Goal: Find specific page/section: Find specific page/section

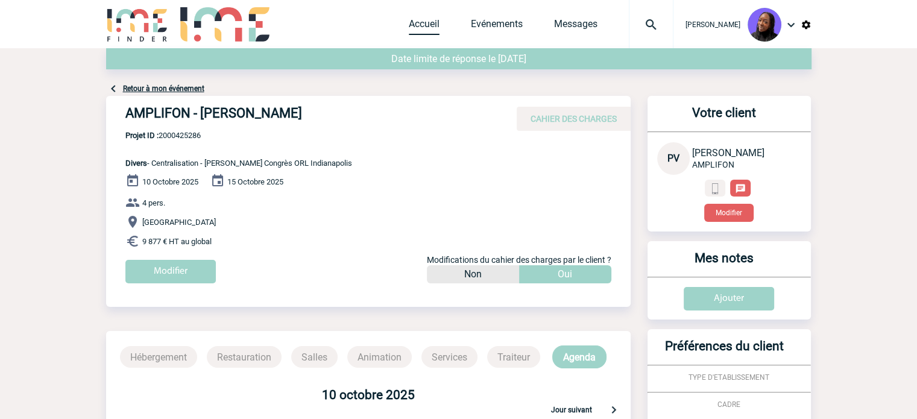
click at [425, 19] on link "Accueil" at bounding box center [424, 26] width 31 height 17
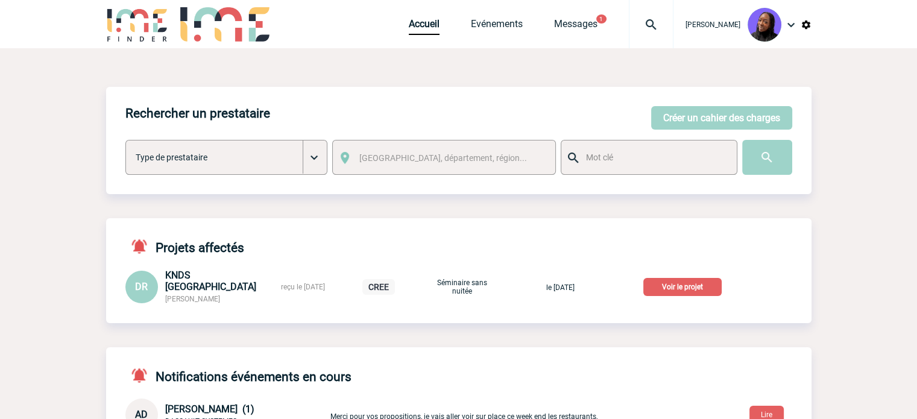
scroll to position [181, 0]
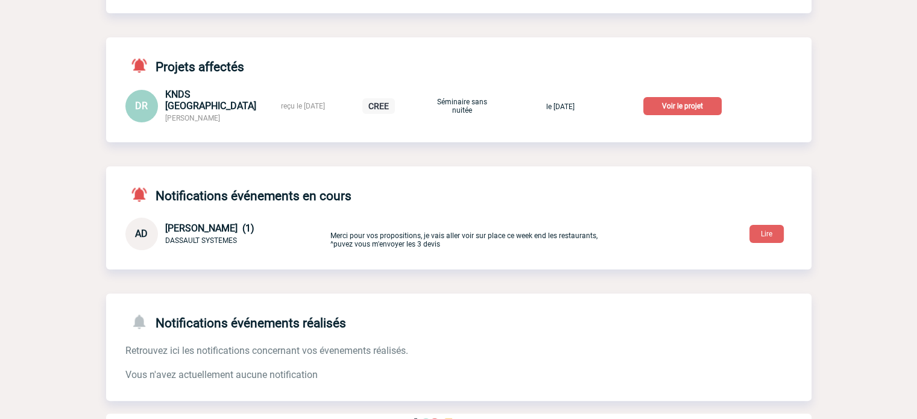
click at [687, 106] on p "Voir le projet" at bounding box center [683, 106] width 78 height 18
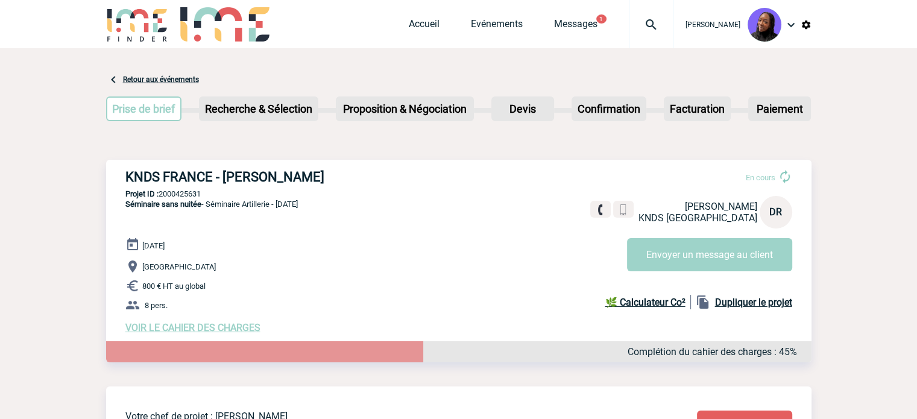
click at [294, 166] on div "KNDS FRANCE - Delphine RUSSEIL-BOICHON En cours Delphine RUSSEIL-BOICHON KNDS F…" at bounding box center [459, 251] width 706 height 183
click at [293, 166] on div "KNDS FRANCE - Delphine RUSSEIL-BOICHON En cours Delphine RUSSEIL-BOICHON KNDS F…" at bounding box center [459, 251] width 706 height 183
click at [292, 174] on h3 "KNDS FRANCE - Delphine RUSSEIL-BOICHON" at bounding box center [306, 176] width 362 height 15
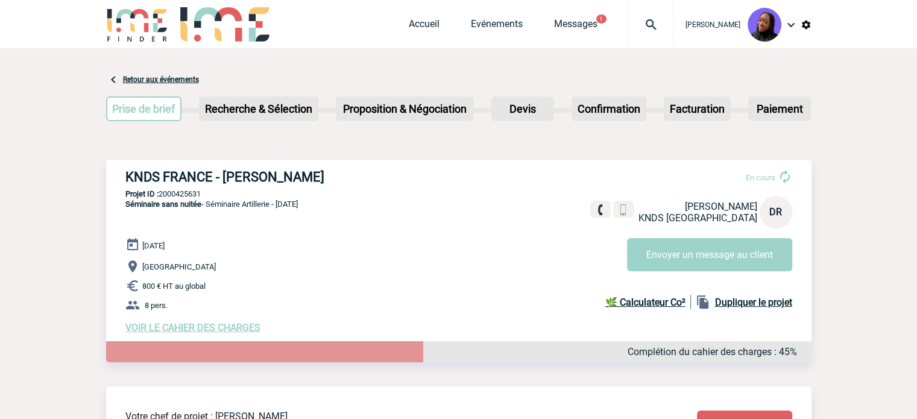
click at [180, 195] on p "Projet ID : 2000425631" at bounding box center [459, 193] width 706 height 9
click at [181, 195] on p "Projet ID : 2000425631" at bounding box center [459, 193] width 706 height 9
copy p "2000425631"
drag, startPoint x: 399, startPoint y: 235, endPoint x: 261, endPoint y: 303, distance: 153.5
click at [388, 242] on div "KNDS FRANCE - Delphine RUSSEIL-BOICHON En cours Delphine RUSSEIL-BOICHON KNDS F…" at bounding box center [459, 251] width 706 height 183
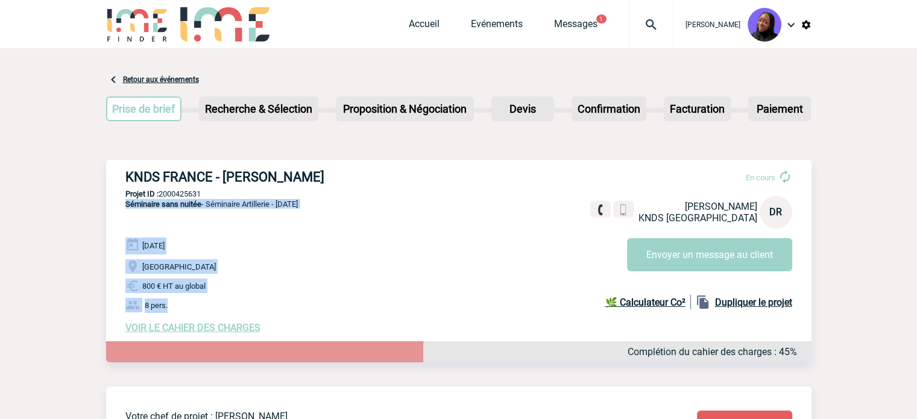
drag, startPoint x: 181, startPoint y: 313, endPoint x: 118, endPoint y: 222, distance: 110.6
click at [118, 222] on div "KNDS FRANCE - Delphine RUSSEIL-BOICHON En cours Delphine RUSSEIL-BOICHON KNDS F…" at bounding box center [459, 251] width 706 height 183
copy div "Séminaire sans nuitée - Séminaire Artillerie - décembre 2025 03 Décembre 2025 S…"
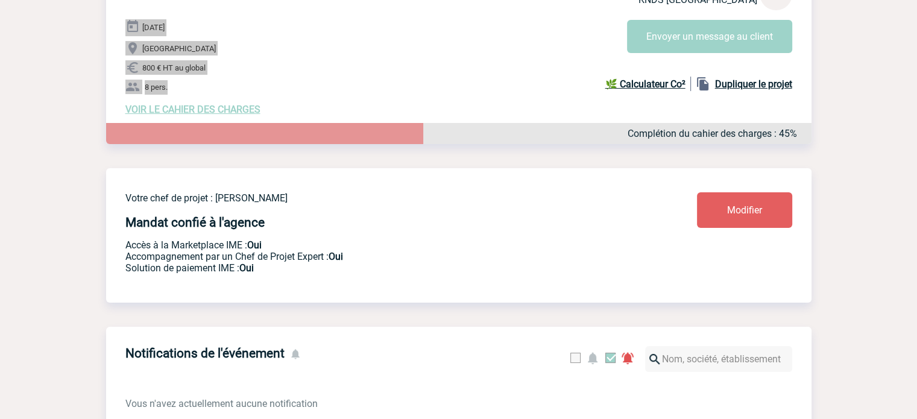
scroll to position [159, 0]
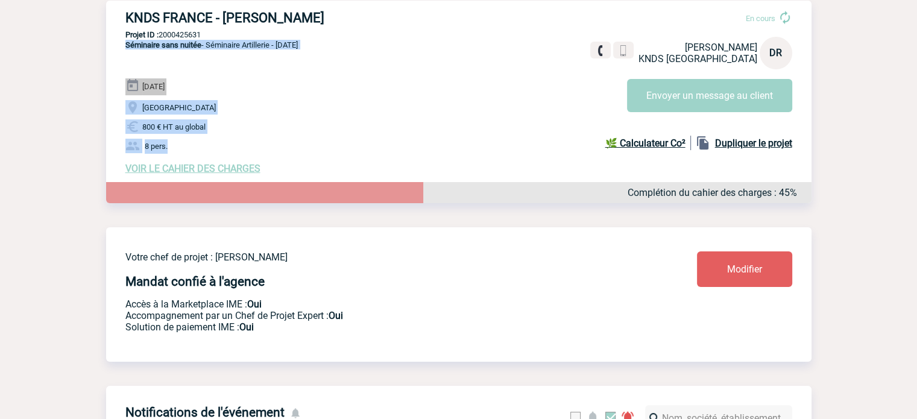
click at [237, 171] on span "VOIR LE CAHIER DES CHARGES" at bounding box center [192, 168] width 135 height 11
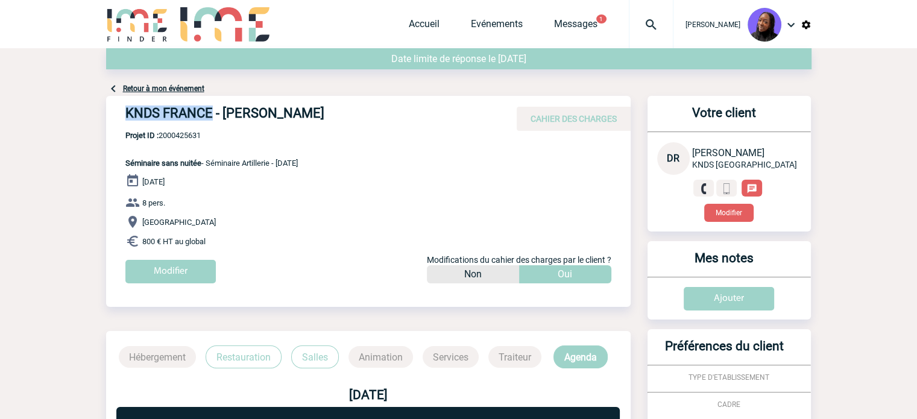
drag, startPoint x: 214, startPoint y: 108, endPoint x: 125, endPoint y: 106, distance: 88.7
click at [125, 106] on h4 "KNDS FRANCE - Delphine RUSSEIL-BOICHON" at bounding box center [306, 116] width 362 height 21
copy h4 "KNDS FRANCE"
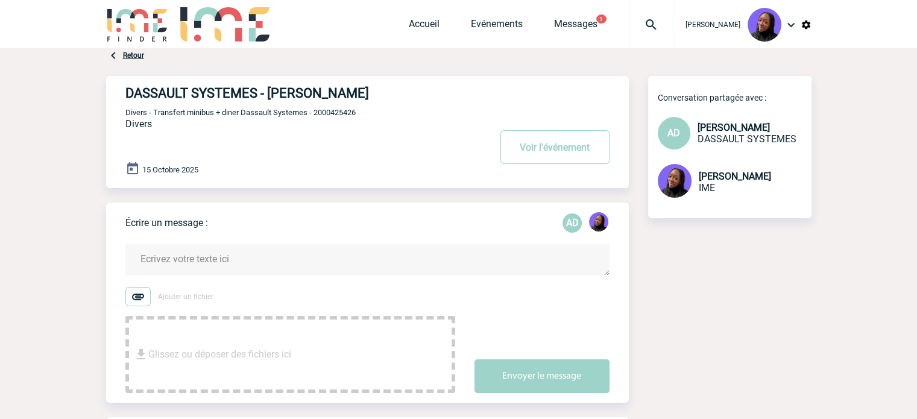
click at [341, 117] on span "Divers - Transfert minibus + diner Dassault Systemes - 2000425426" at bounding box center [240, 112] width 230 height 9
copy span "2000425426"
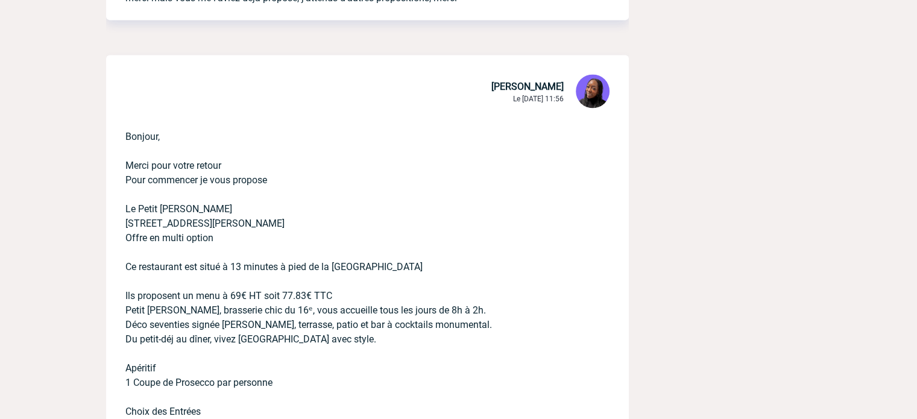
scroll to position [1749, 0]
